Goal: Find contact information: Find contact information

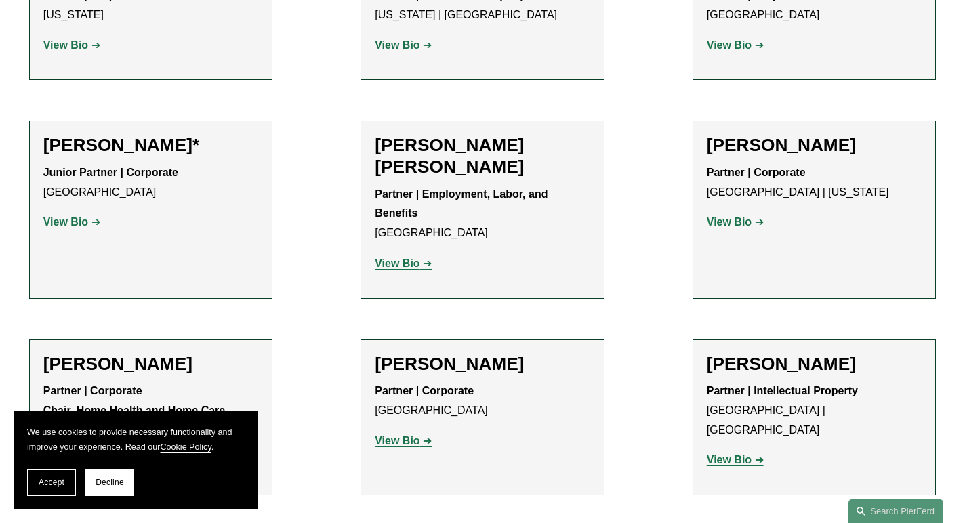
scroll to position [832, 0]
click at [732, 232] on p "View Bio" at bounding box center [815, 224] width 216 height 20
click at [732, 225] on strong "View Bio" at bounding box center [729, 223] width 45 height 12
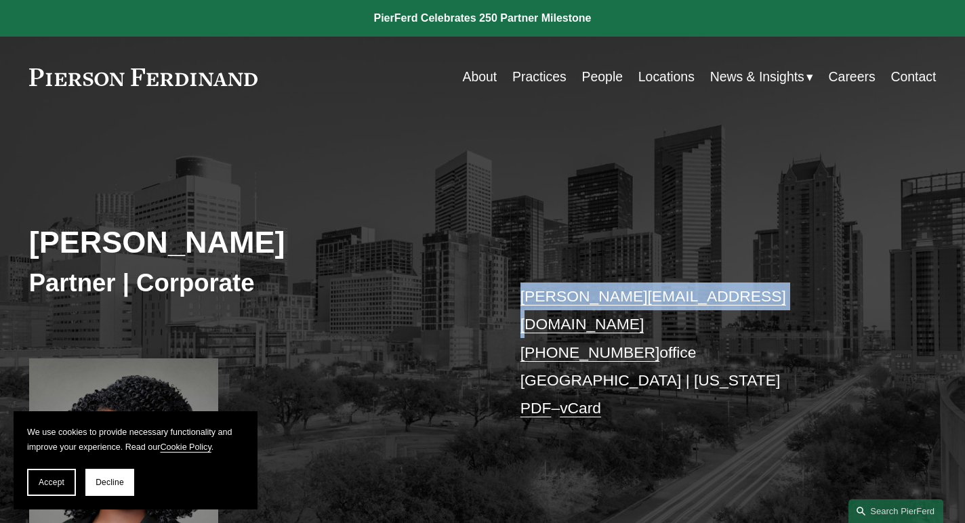
drag, startPoint x: 515, startPoint y: 297, endPoint x: 746, endPoint y: 297, distance: 231.2
click at [746, 297] on div "Priscilla Arthus Partner | Corporate priscilla.arthus@pierferd.com +1.832.554.2…" at bounding box center [482, 342] width 965 height 393
copy link "priscilla.arthus@pierferd.com"
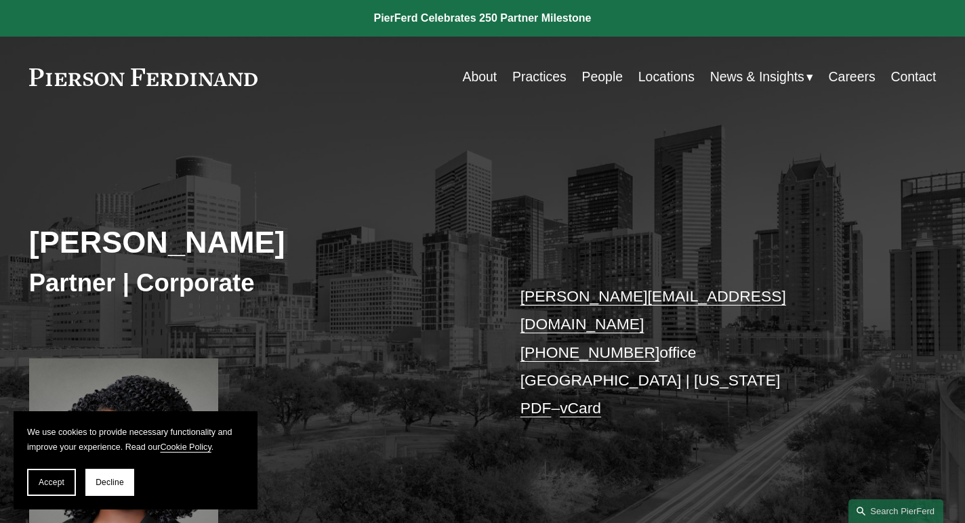
click at [706, 348] on p "priscilla.arthus@pierferd.com +1.832.554.2749 office Houston | New York PDF – v…" at bounding box center [710, 353] width 378 height 140
drag, startPoint x: 509, startPoint y: 322, endPoint x: 641, endPoint y: 327, distance: 132.3
click at [641, 327] on div "Priscilla Arthus Partner | Corporate priscilla.arthus@pierferd.com +1.832.554.2…" at bounding box center [482, 342] width 965 height 393
copy p "+1.832.554.2749"
